Goal: Information Seeking & Learning: Learn about a topic

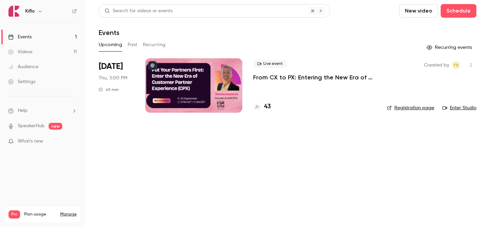
click at [267, 112] on div "Live event From CX to PX: Entering the New Era of Partner Experience 43" at bounding box center [314, 85] width 123 height 54
click at [265, 110] on h4 "43" at bounding box center [267, 106] width 7 height 9
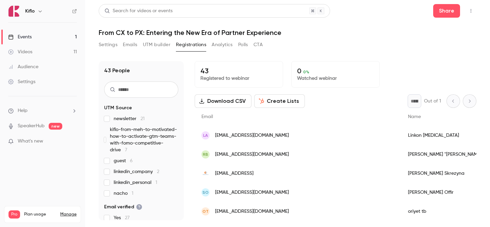
click at [49, 31] on link "Events 1" at bounding box center [42, 37] width 85 height 15
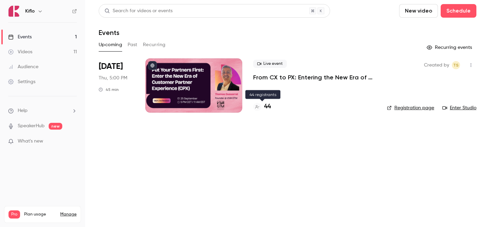
click at [265, 108] on h4 "44" at bounding box center [267, 106] width 7 height 9
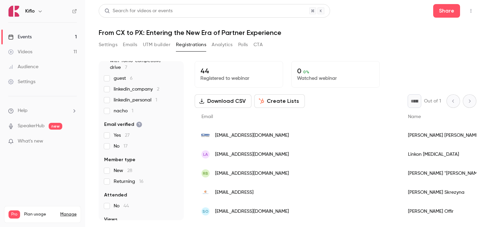
scroll to position [126, 0]
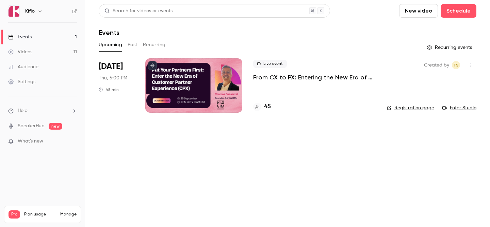
click at [266, 105] on h4 "45" at bounding box center [267, 106] width 7 height 9
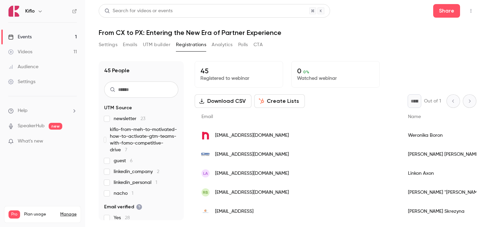
click at [55, 39] on link "Events 1" at bounding box center [42, 37] width 85 height 15
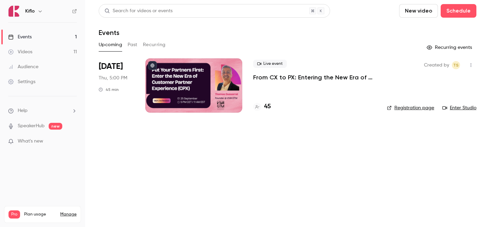
click at [51, 69] on link "Audience" at bounding box center [42, 66] width 85 height 15
